Goal: Information Seeking & Learning: Compare options

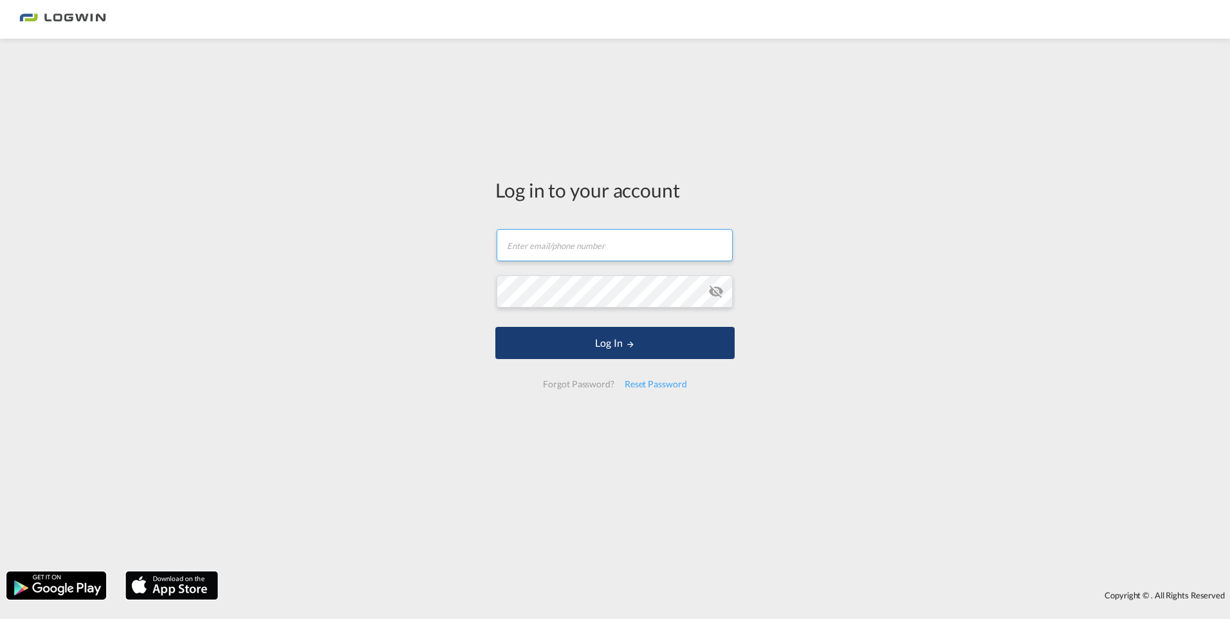
type input "[EMAIL_ADDRESS][DOMAIN_NAME]"
click at [649, 337] on button "Log In" at bounding box center [614, 343] width 239 height 32
